Goal: Information Seeking & Learning: Learn about a topic

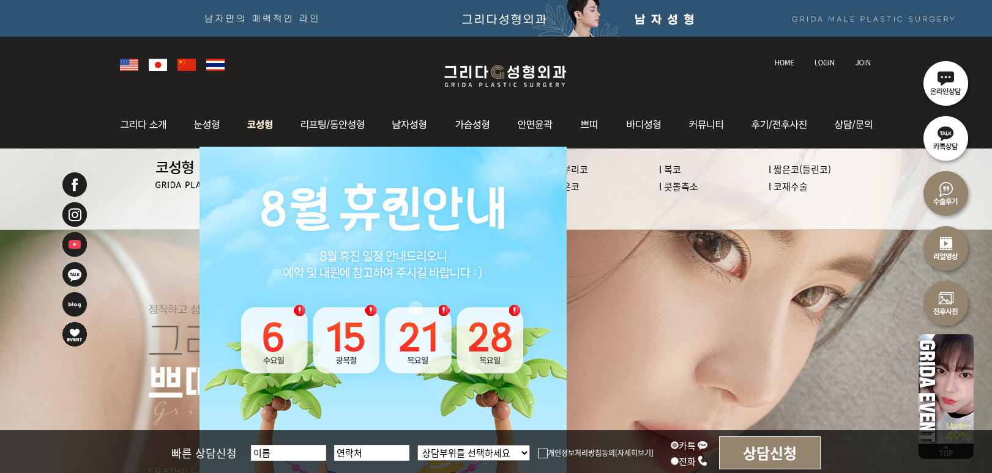
click at [259, 129] on img at bounding box center [260, 125] width 52 height 48
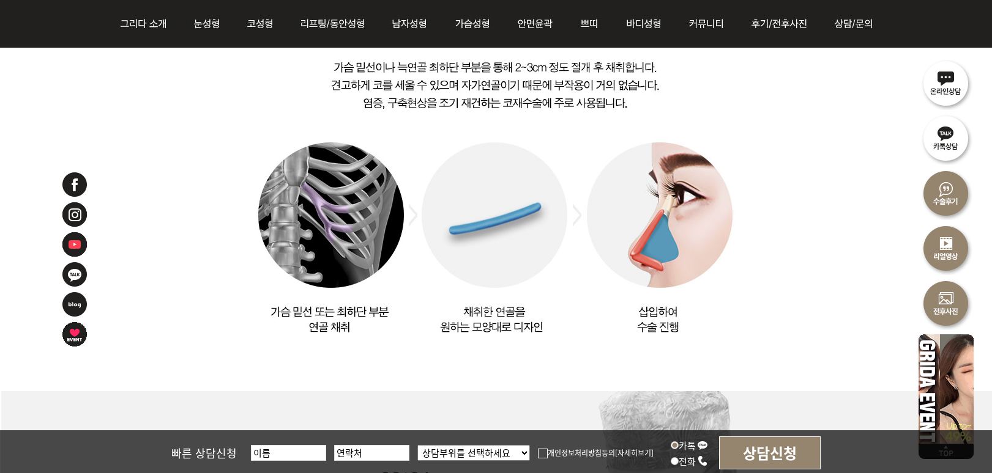
scroll to position [2325, 0]
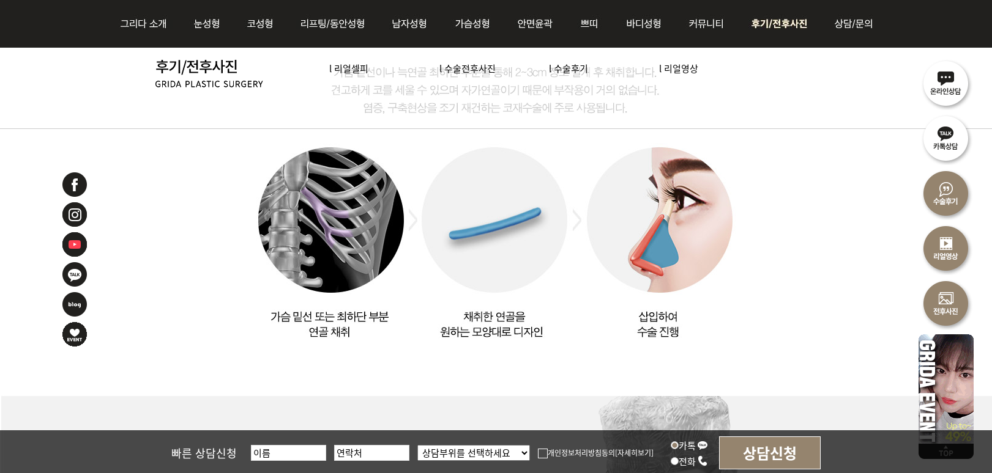
click at [807, 18] on img at bounding box center [780, 24] width 85 height 48
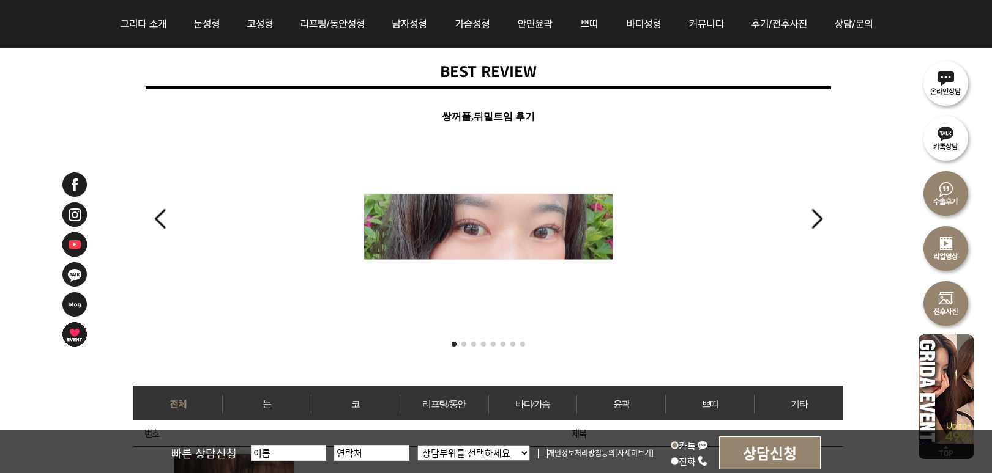
scroll to position [245, 0]
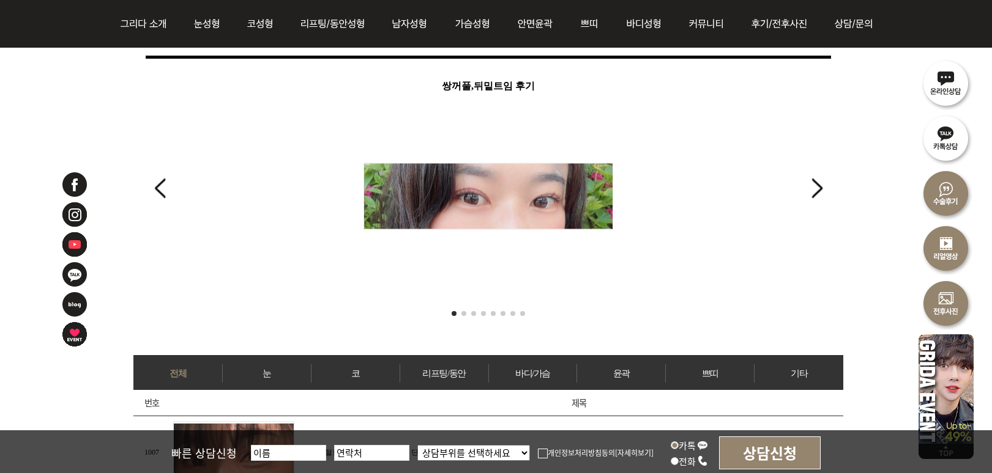
click at [349, 373] on link "코" at bounding box center [355, 374] width 88 height 18
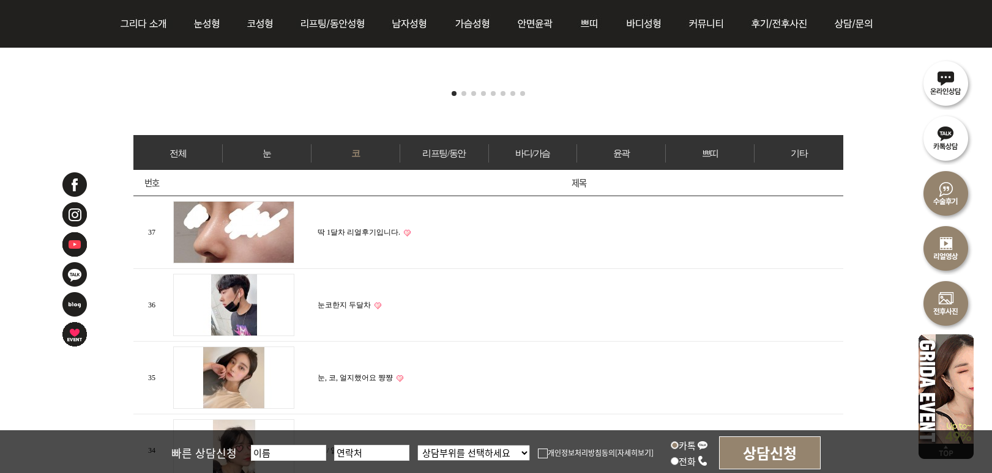
scroll to position [551, 0]
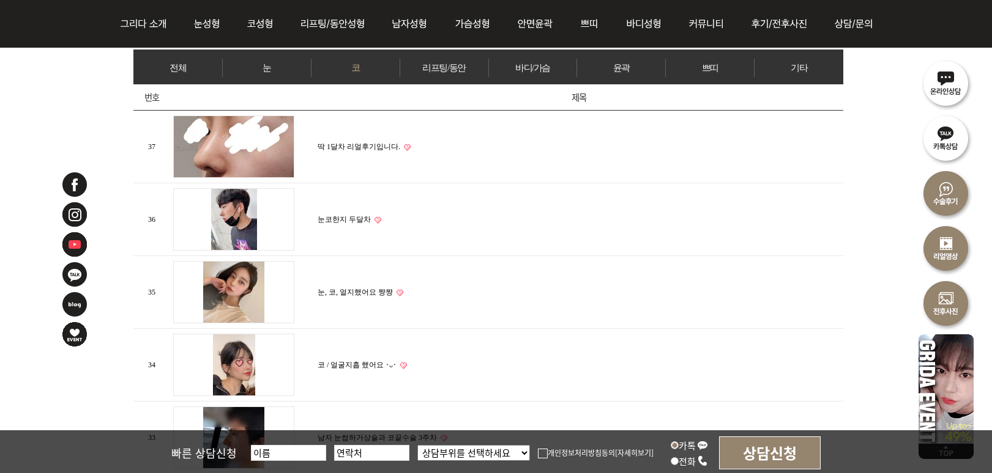
click at [386, 144] on link "딱 1달차 리얼후기입니다." at bounding box center [358, 147] width 83 height 9
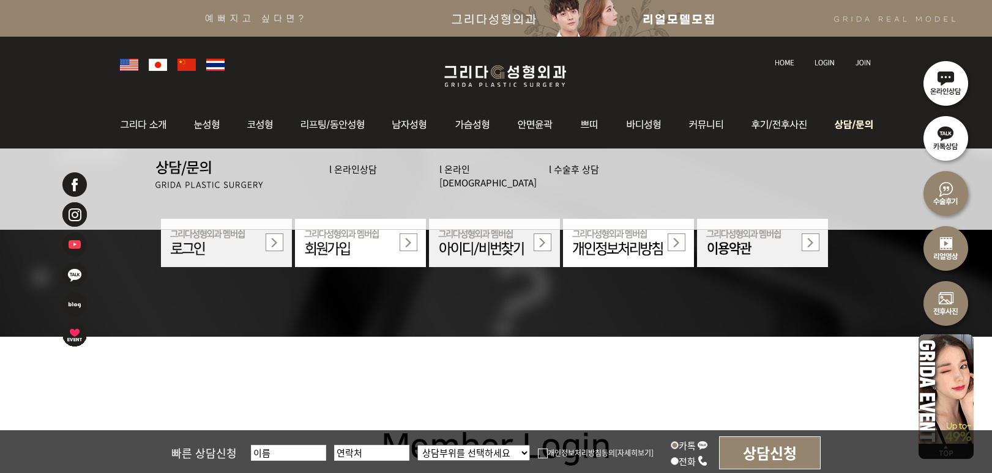
click at [847, 125] on img at bounding box center [850, 125] width 55 height 48
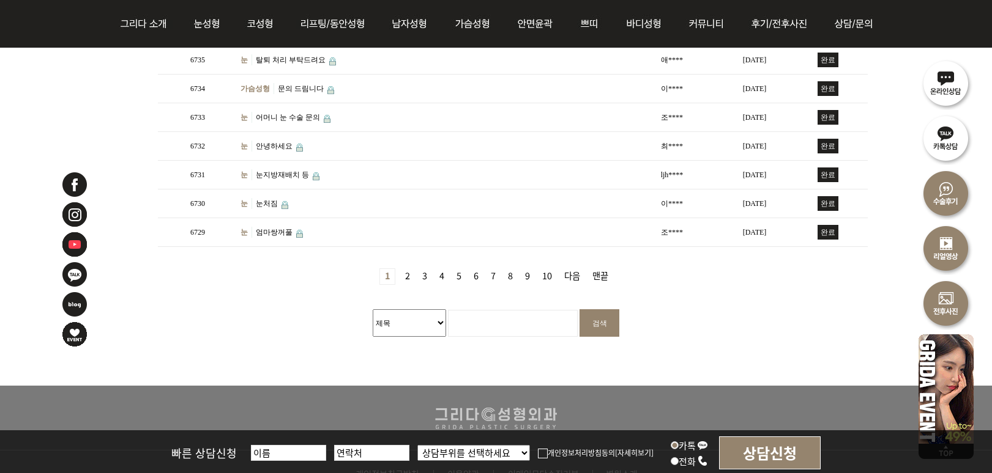
scroll to position [489, 0]
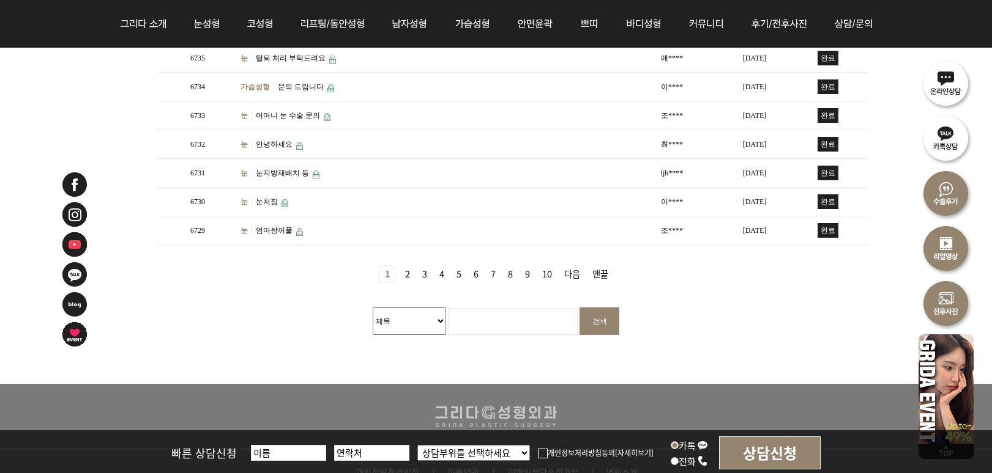
click at [406, 273] on link "2 페이지" at bounding box center [407, 274] width 15 height 15
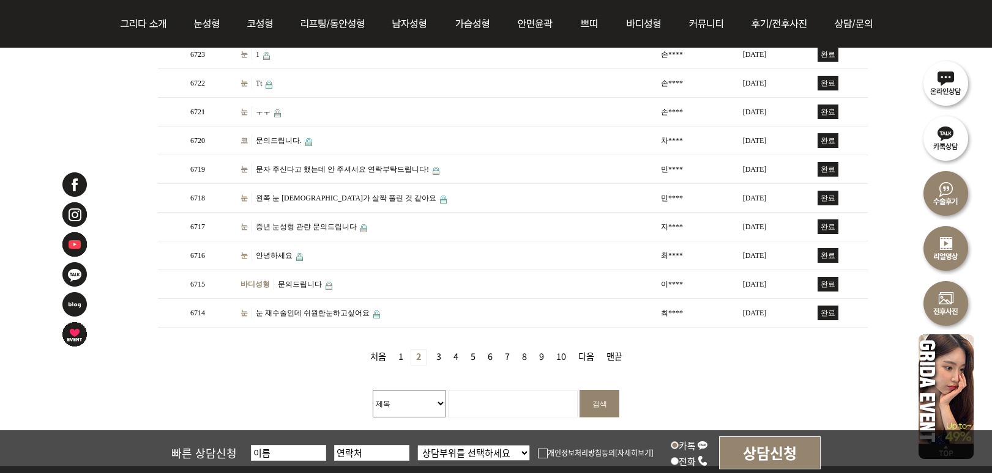
scroll to position [428, 0]
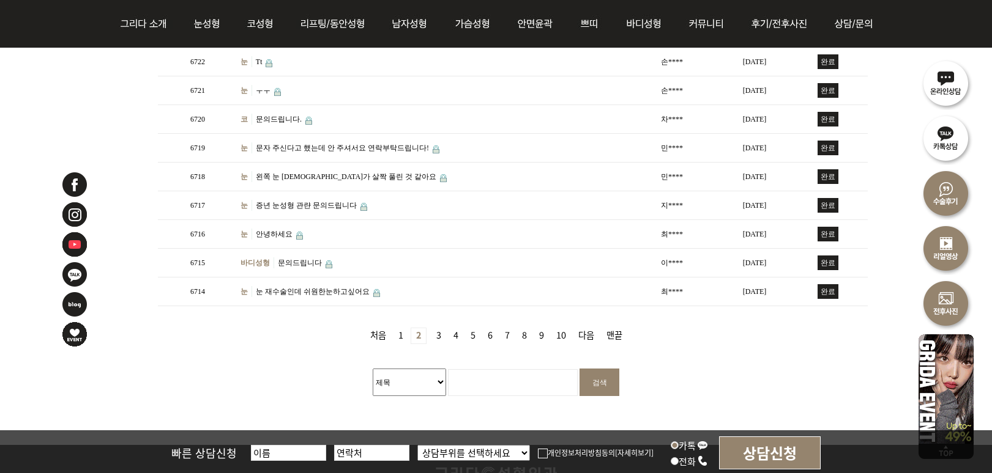
click at [436, 329] on link "3 페이지" at bounding box center [438, 336] width 15 height 15
